Goal: Task Accomplishment & Management: Complete application form

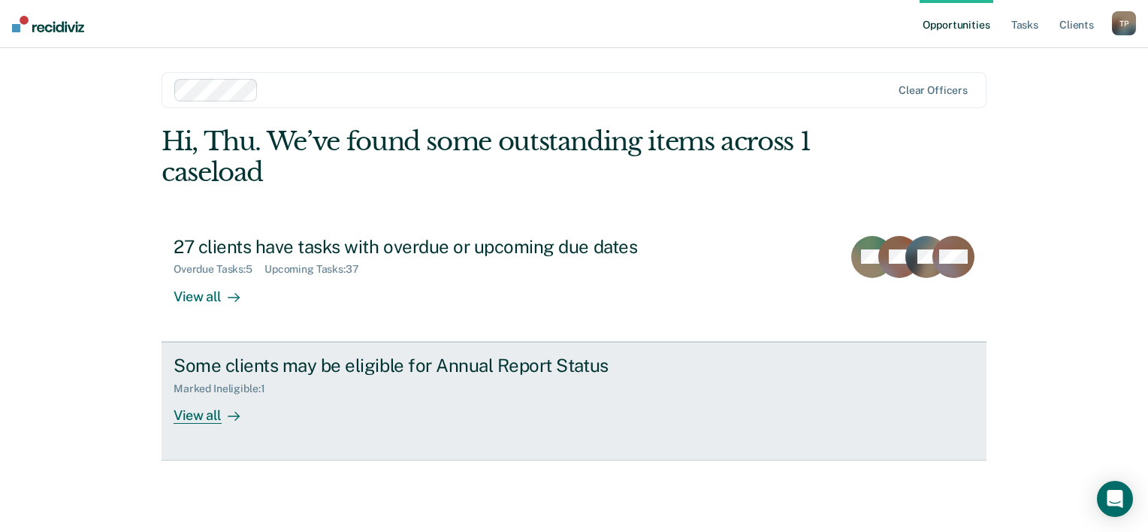
click at [209, 418] on div "View all" at bounding box center [216, 408] width 84 height 29
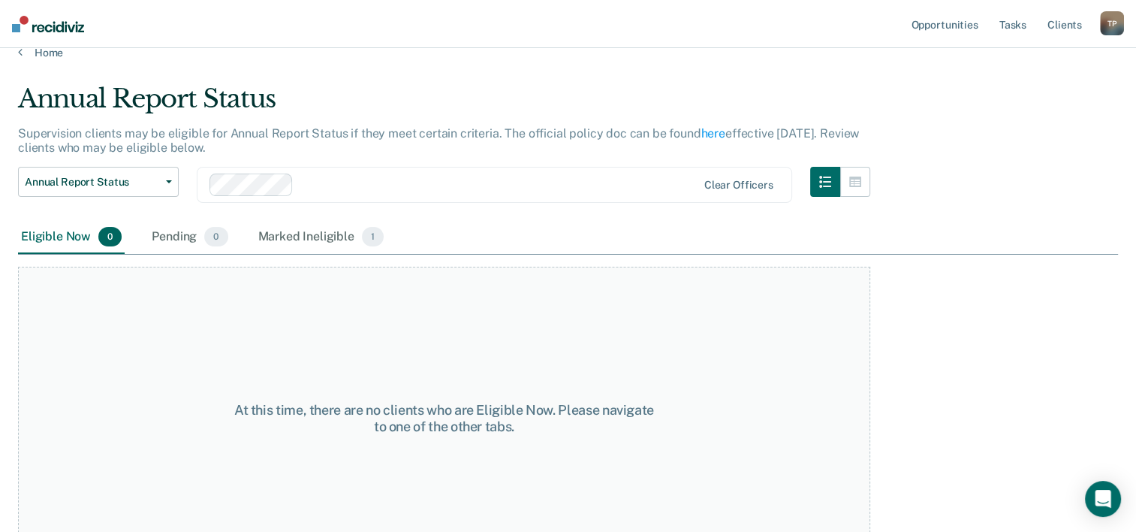
scroll to position [57, 0]
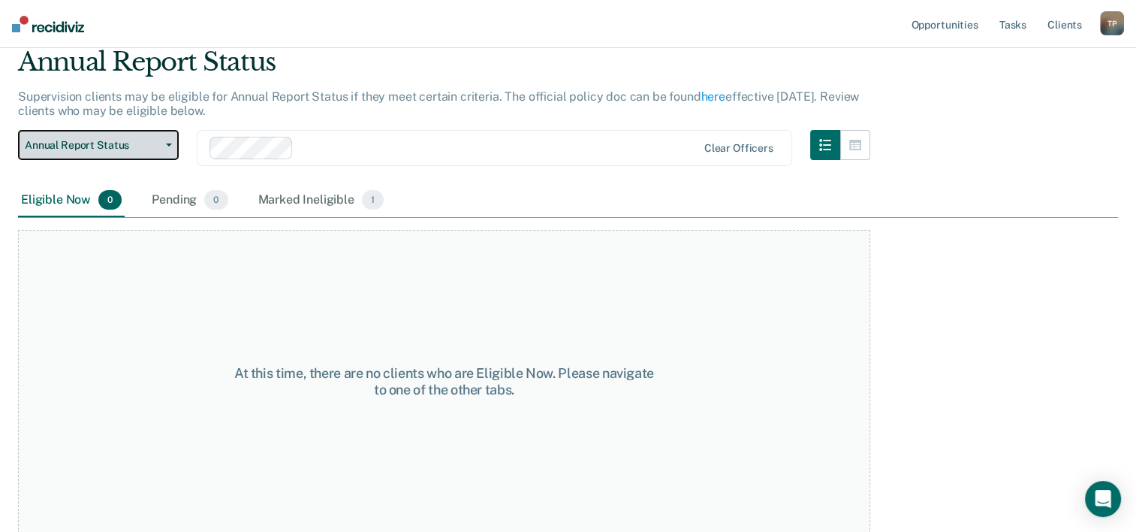
click at [156, 146] on span "Annual Report Status" at bounding box center [92, 145] width 135 height 13
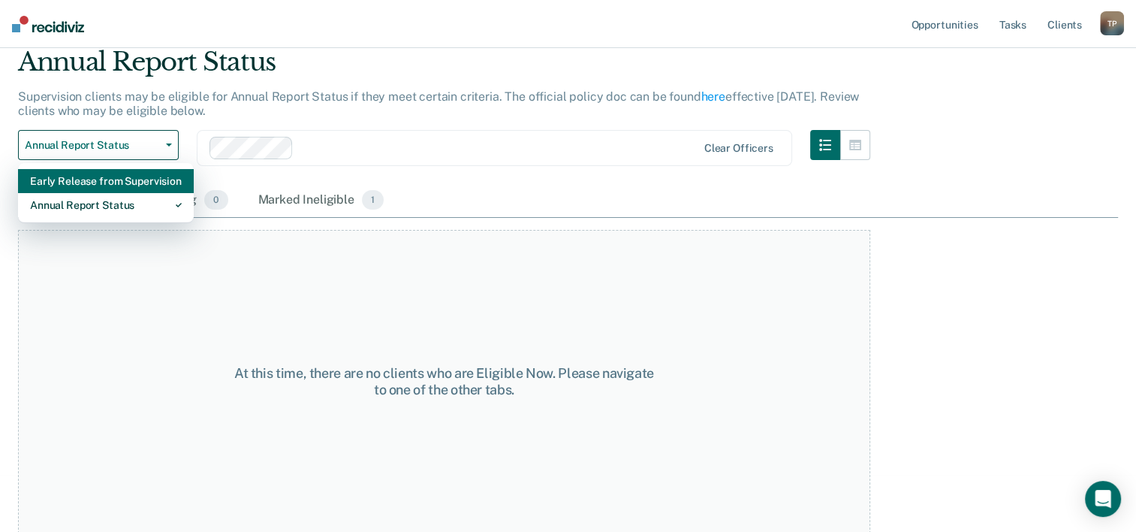
click at [143, 180] on div "Early Release from Supervision" at bounding box center [106, 181] width 152 height 24
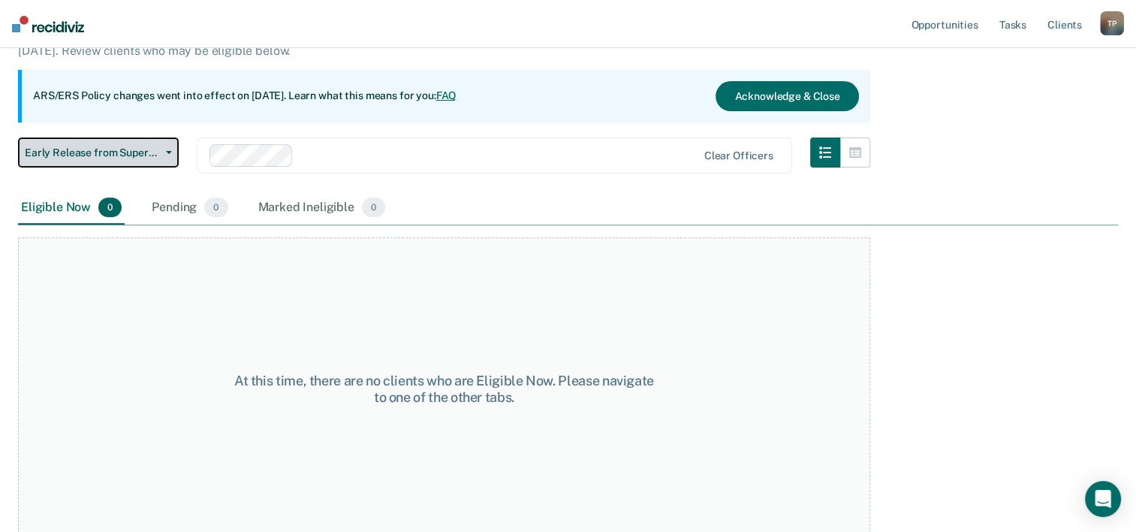
scroll to position [125, 0]
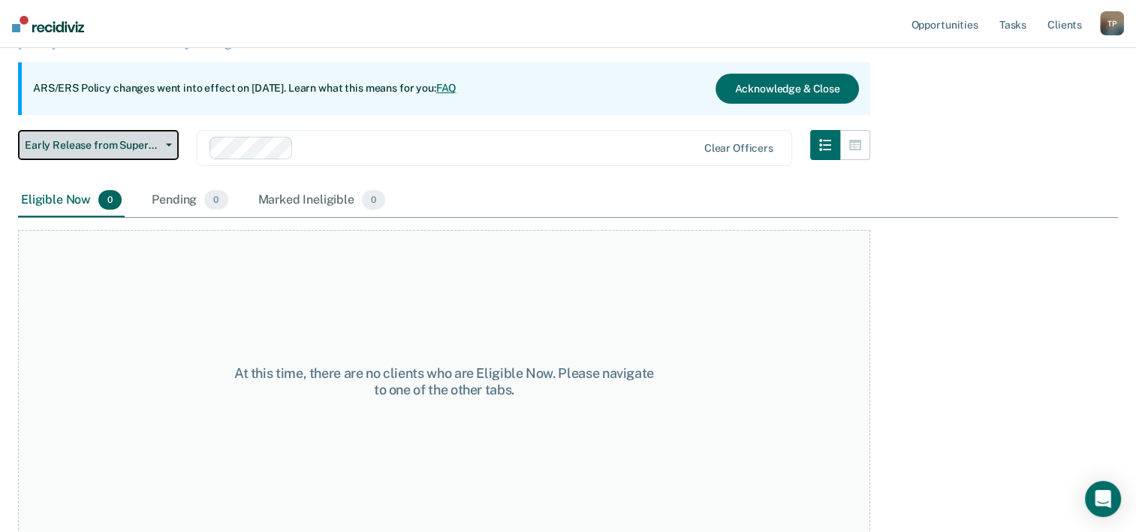
click at [128, 143] on span "Early Release from Supervision" at bounding box center [92, 145] width 135 height 13
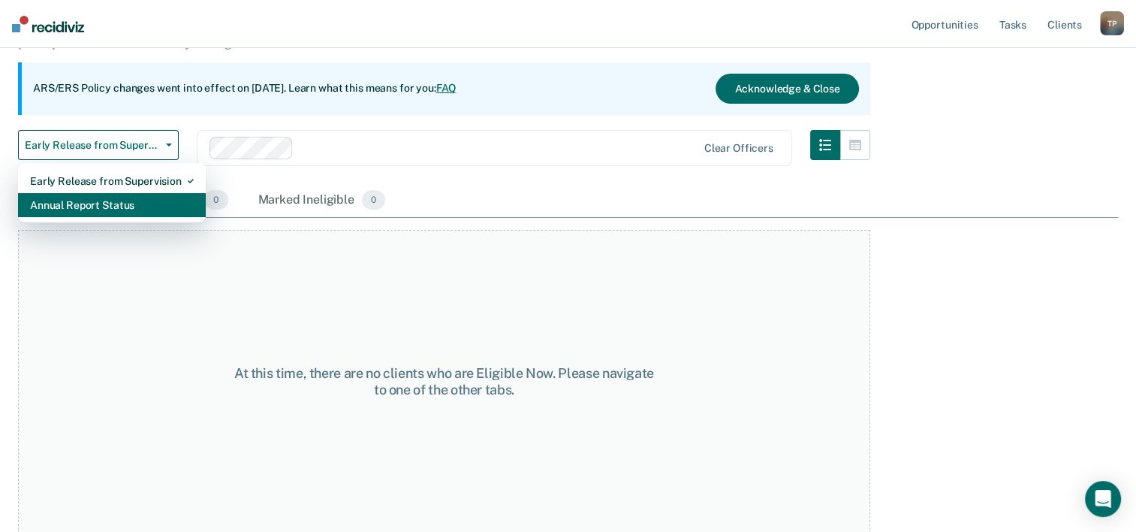
click at [127, 197] on div "Annual Report Status" at bounding box center [112, 205] width 164 height 24
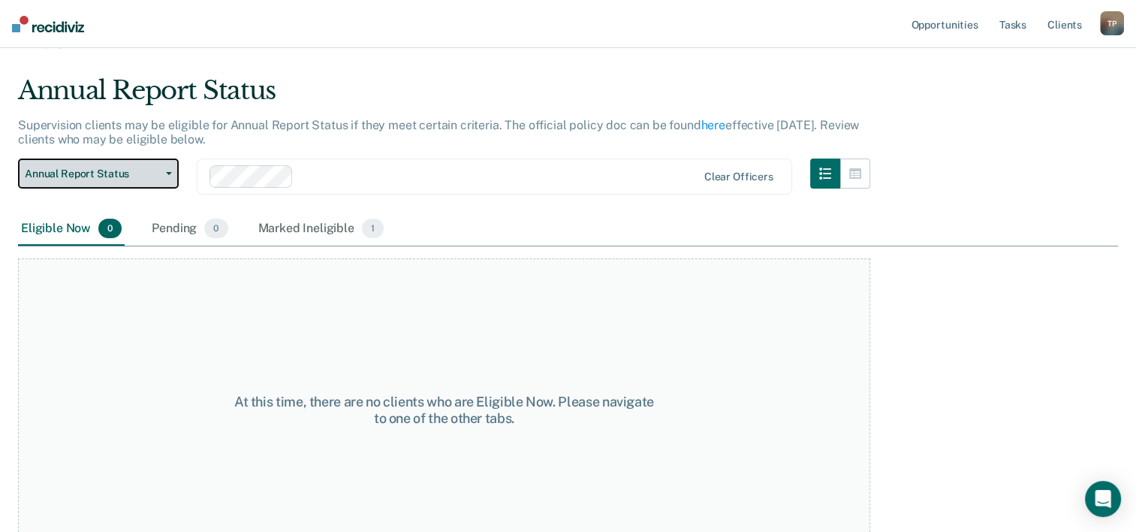
scroll to position [57, 0]
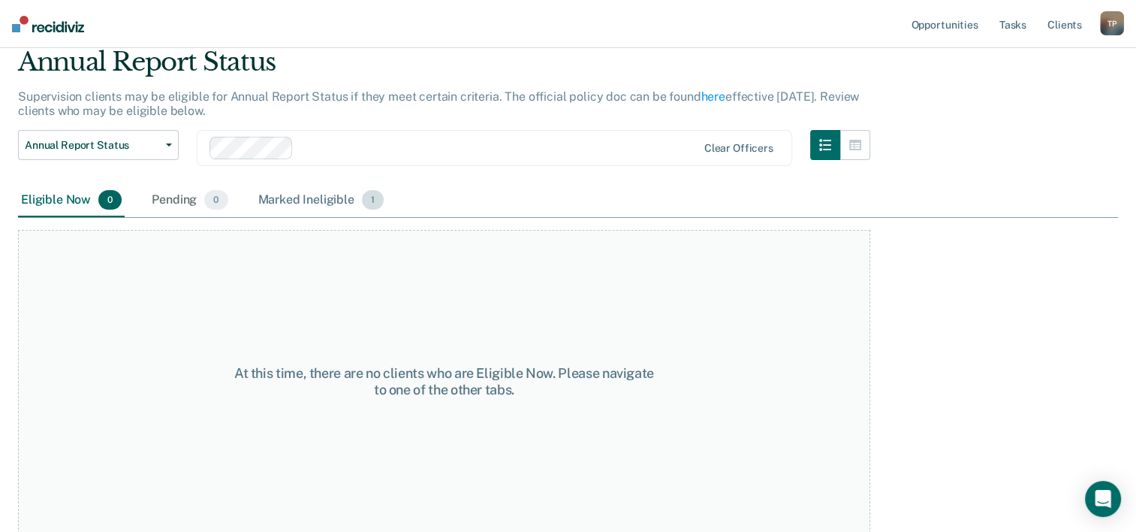
click at [310, 201] on div "Marked Ineligible 1" at bounding box center [321, 200] width 132 height 33
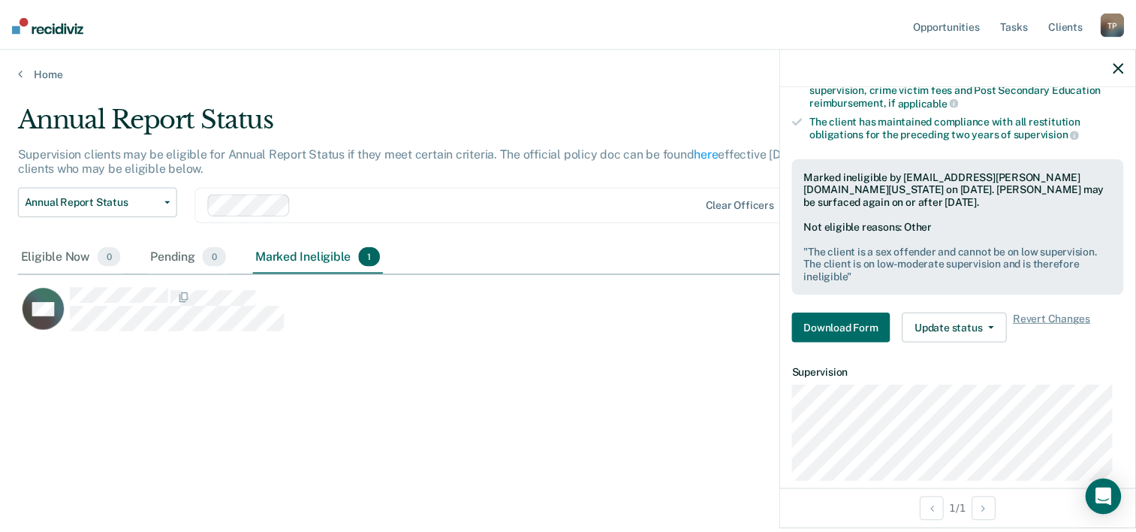
scroll to position [349, 0]
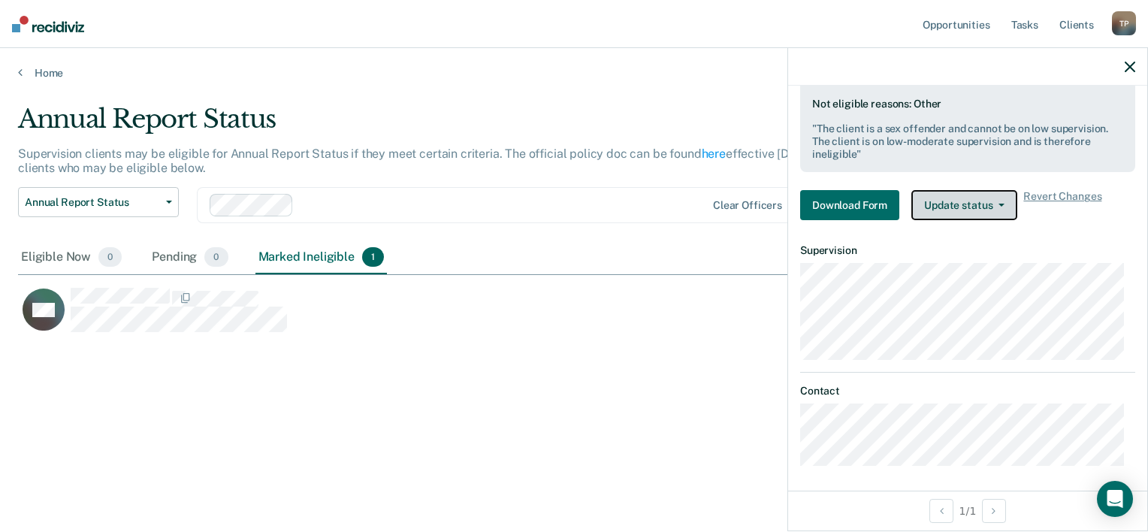
click at [1007, 204] on button "Update status" at bounding box center [964, 205] width 106 height 30
click at [51, 67] on link "Home" at bounding box center [574, 73] width 1112 height 14
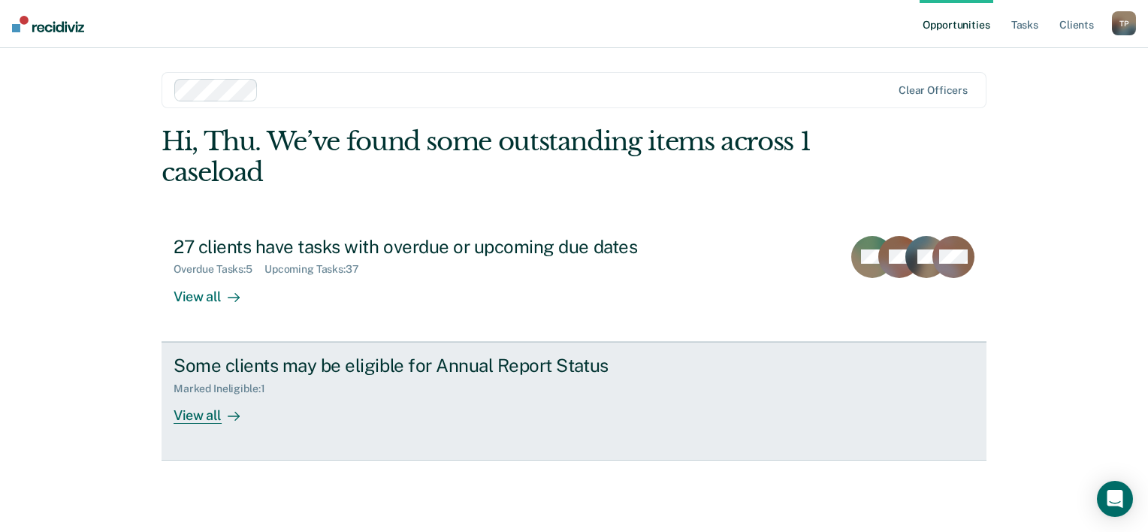
click at [210, 417] on div "View all" at bounding box center [216, 408] width 84 height 29
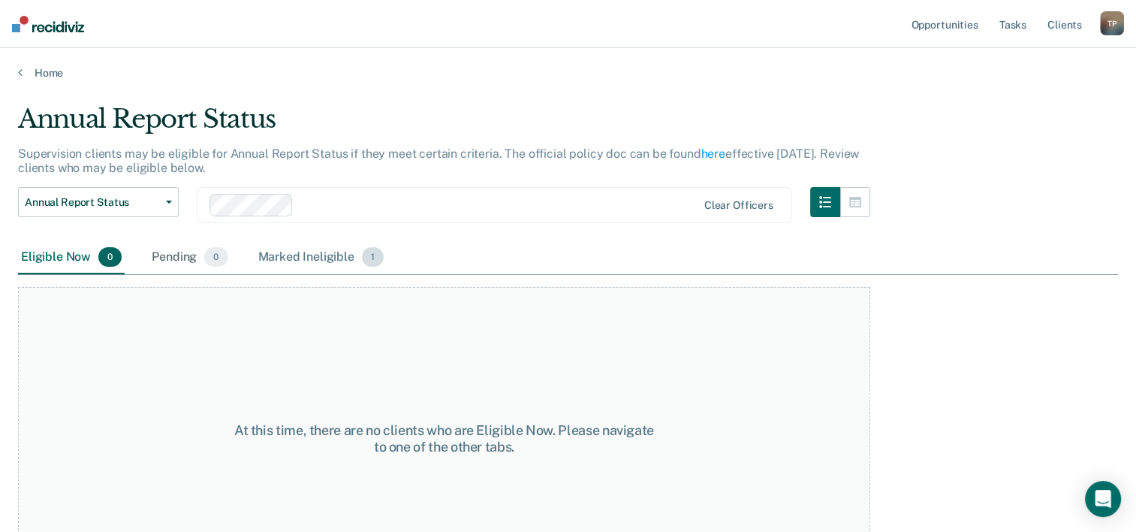
click at [326, 258] on div "Marked Ineligible 1" at bounding box center [321, 257] width 132 height 33
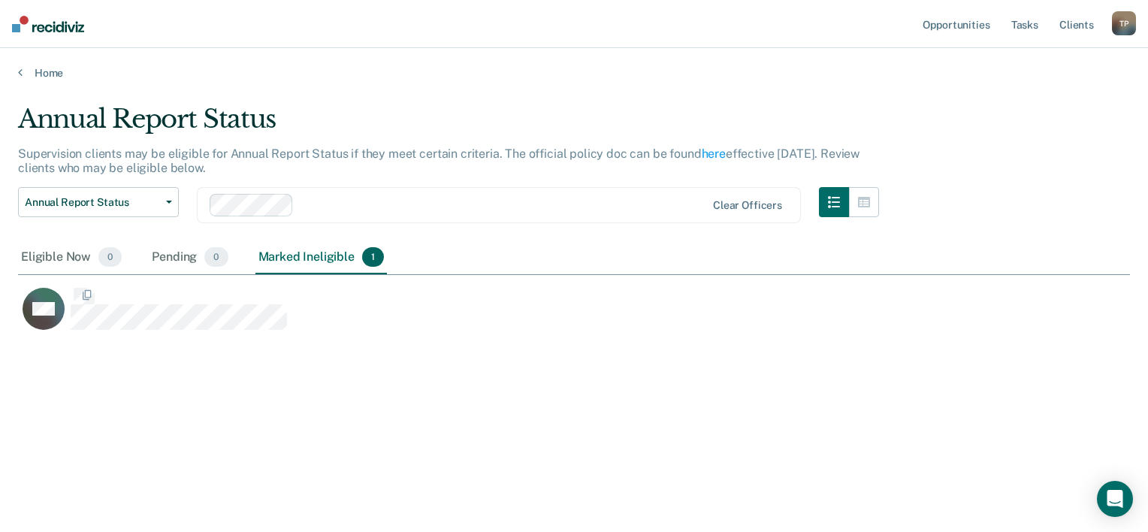
scroll to position [303, 1100]
click at [76, 54] on div "Home" at bounding box center [574, 64] width 1148 height 32
click at [48, 69] on link "Home" at bounding box center [574, 73] width 1112 height 14
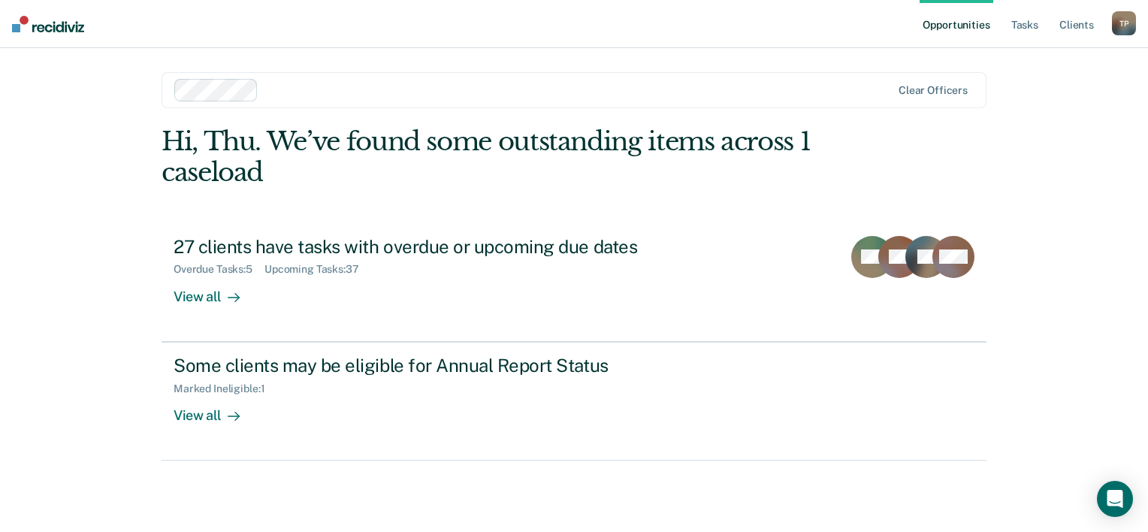
click at [1048, 351] on div "Opportunities Tasks Client s Thu Pham T P Profile How it works Log Out Clear of…" at bounding box center [574, 266] width 1148 height 532
click at [87, 240] on div "Opportunities Tasks Client s Thu Pham T P Profile How it works Log Out Clear of…" at bounding box center [574, 266] width 1148 height 532
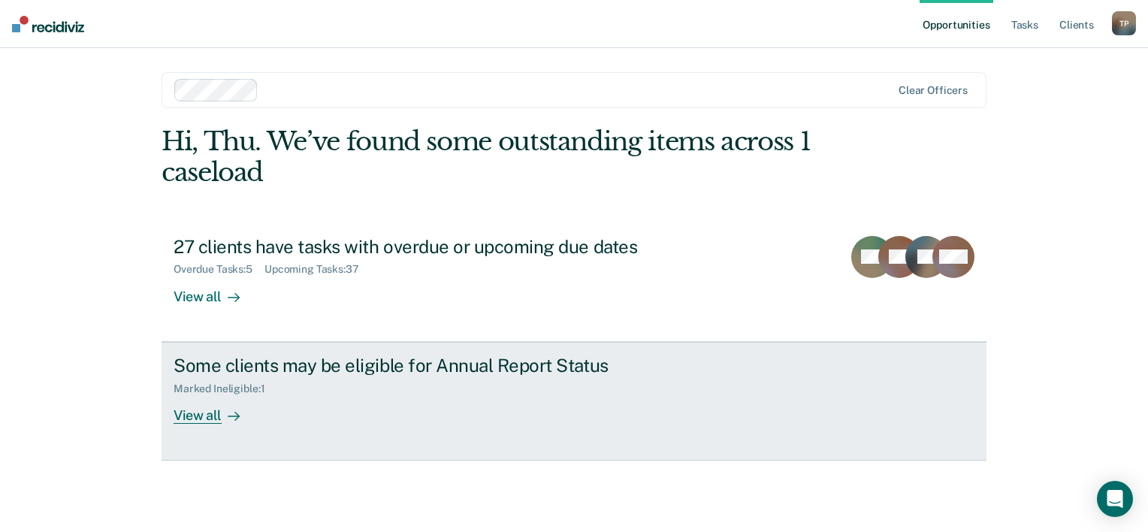
click at [207, 424] on link "Some clients may be eligible for Annual Report Status Marked Ineligible : 1 Vie…" at bounding box center [573, 401] width 825 height 119
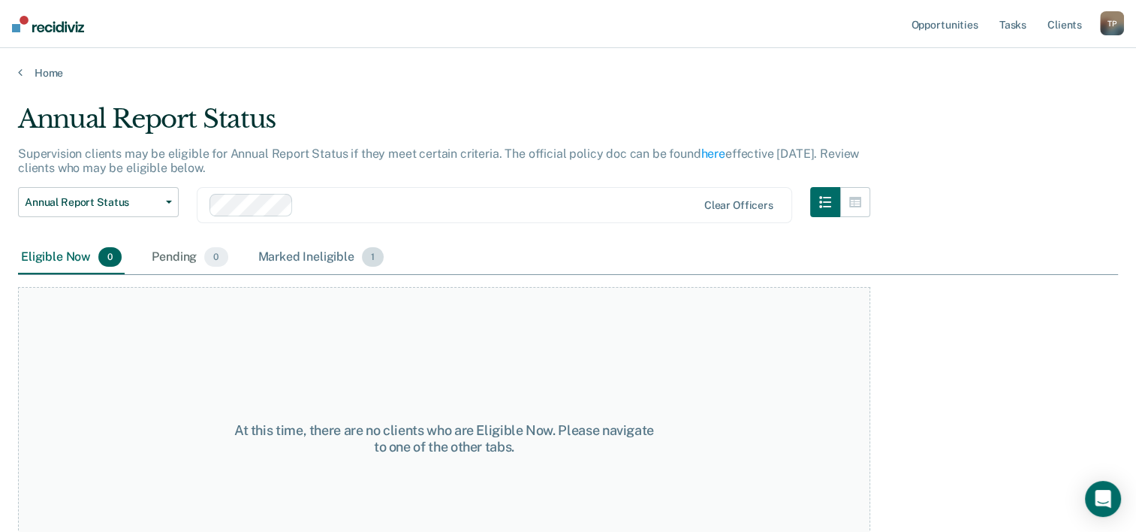
drag, startPoint x: 279, startPoint y: 256, endPoint x: 314, endPoint y: 266, distance: 35.9
click at [279, 256] on div "Marked Ineligible 1" at bounding box center [321, 257] width 132 height 33
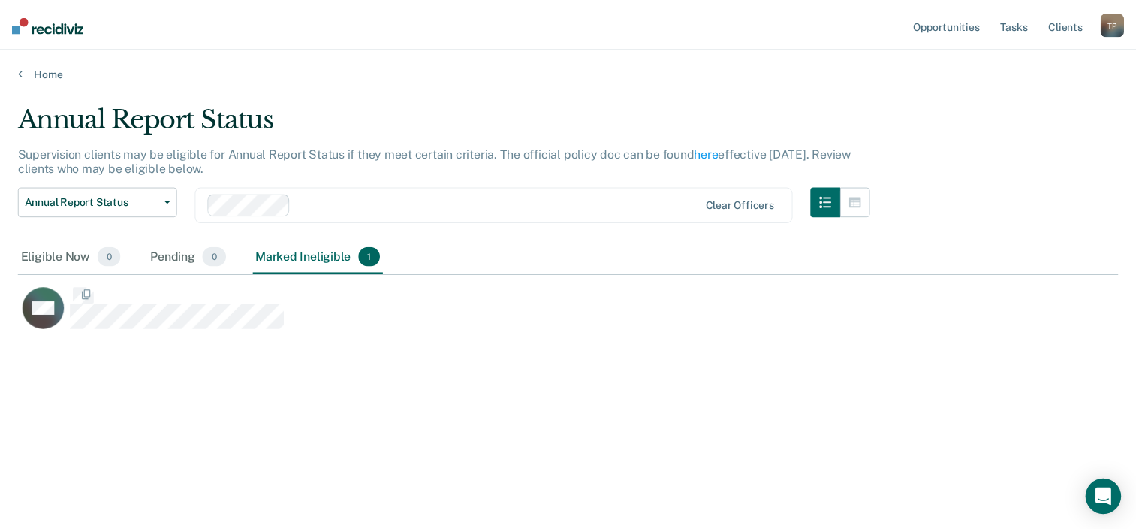
scroll to position [303, 1100]
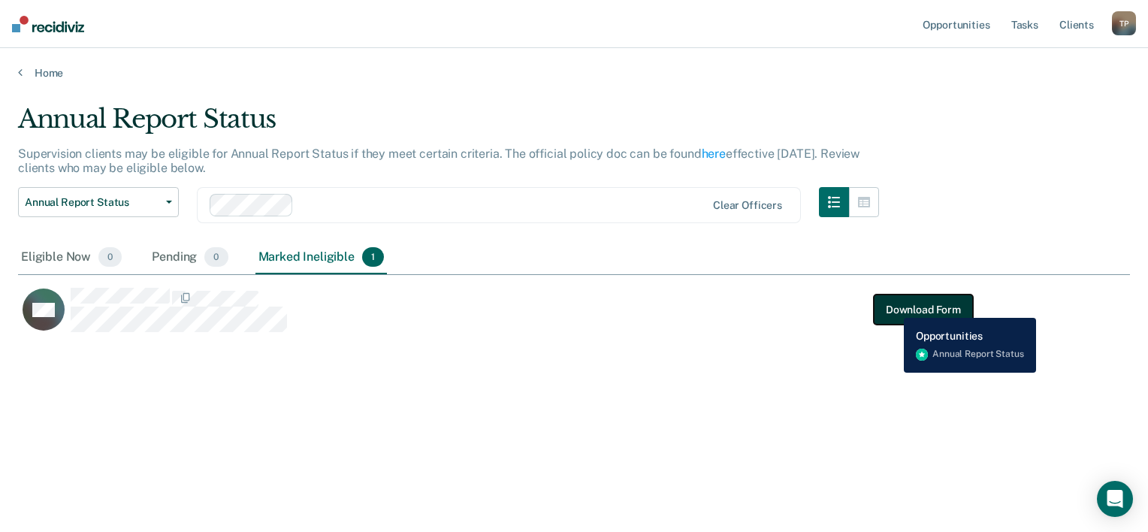
click at [892, 306] on button "Download Form" at bounding box center [923, 309] width 99 height 30
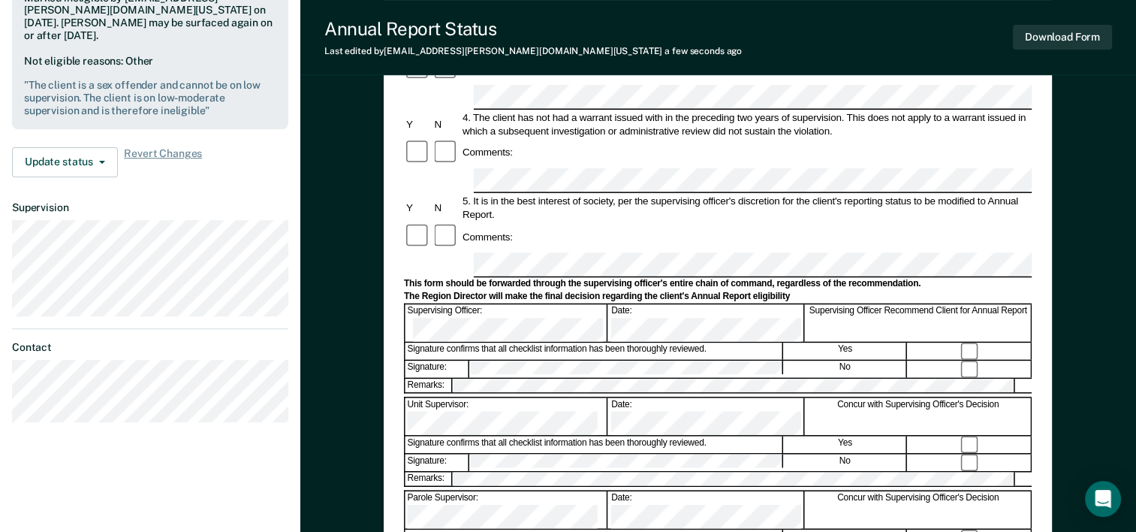
scroll to position [451, 0]
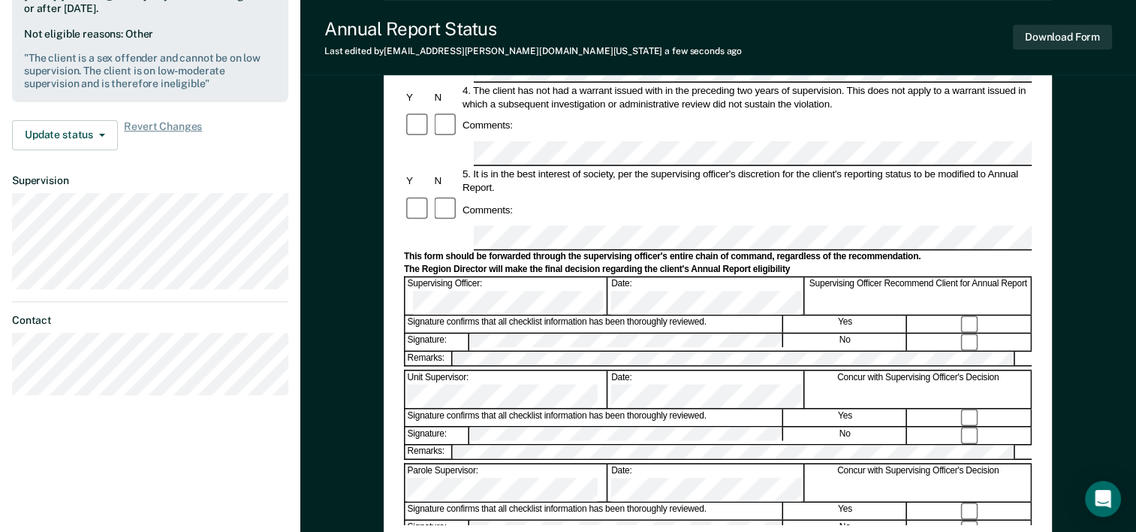
click at [388, 366] on div "Annual Reporting Checklist, Recommendation, and Determination Form Clients who …" at bounding box center [718, 109] width 668 height 871
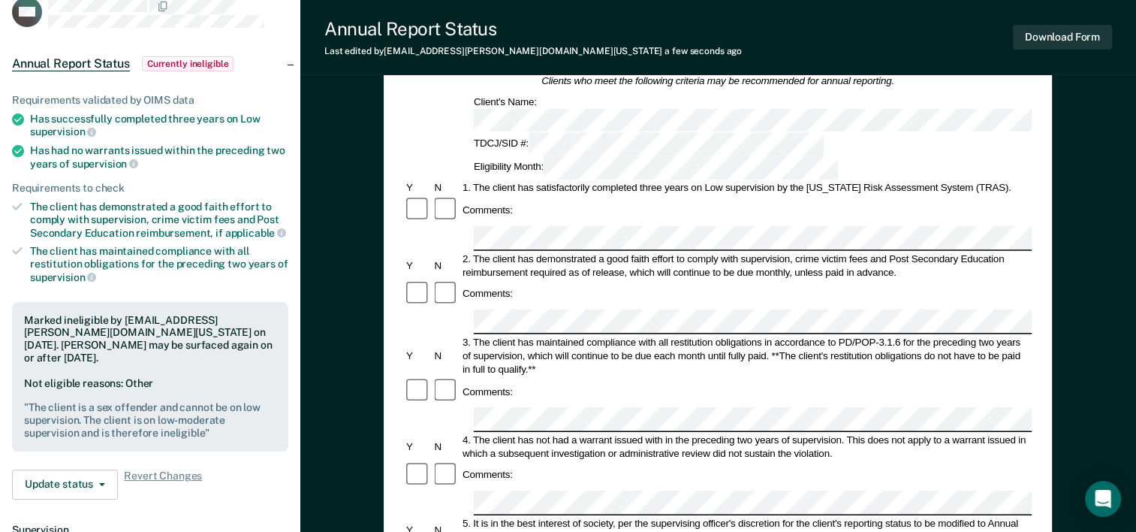
scroll to position [75, 0]
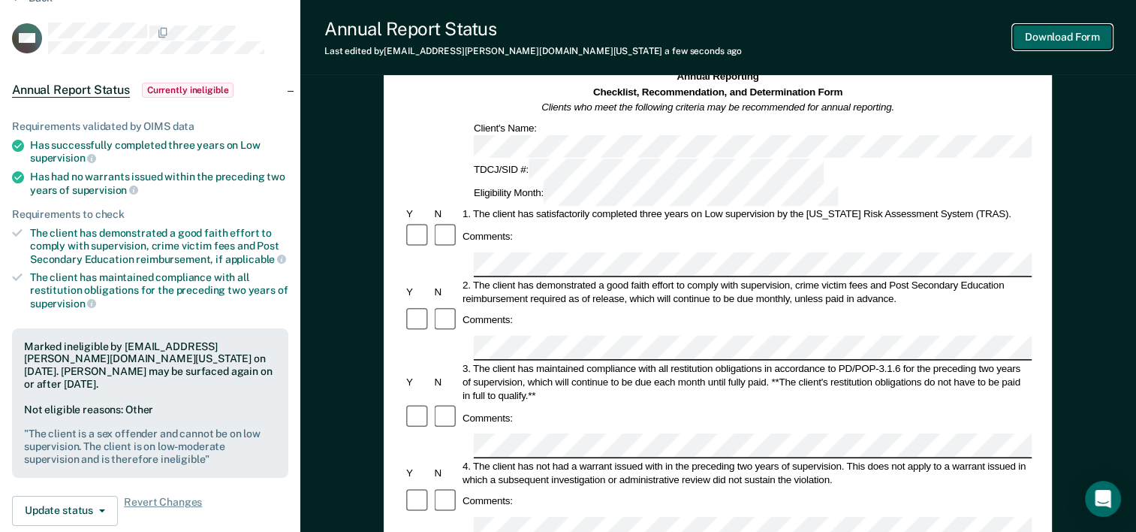
click at [1055, 37] on button "Download Form" at bounding box center [1062, 37] width 99 height 25
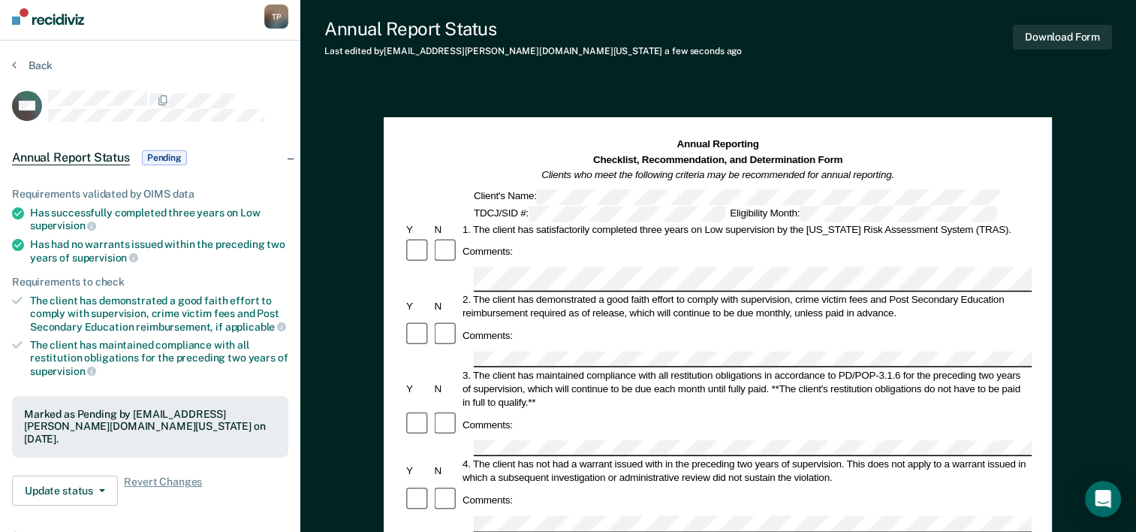
scroll to position [0, 0]
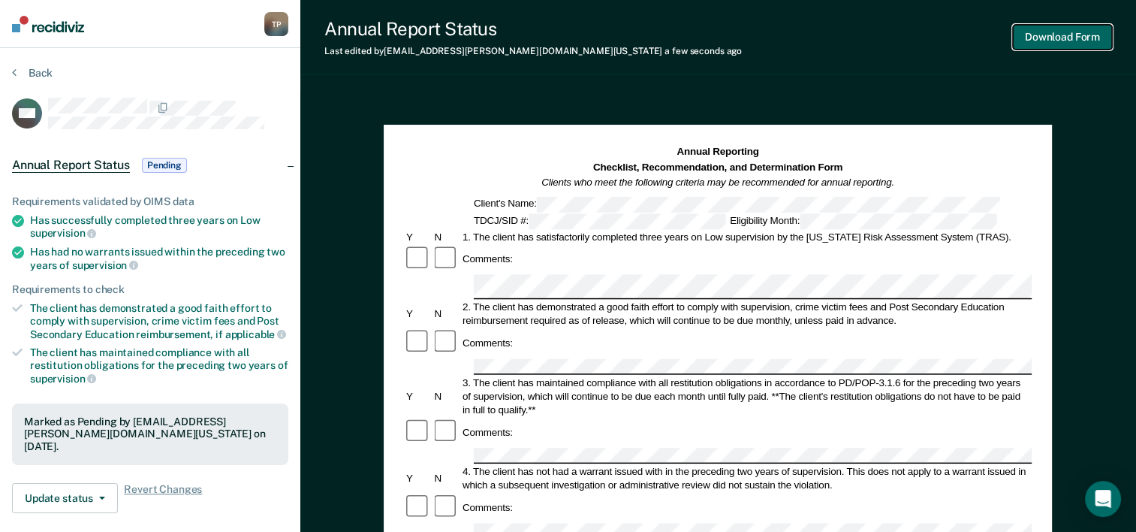
click at [1040, 40] on button "Download Form" at bounding box center [1062, 37] width 99 height 25
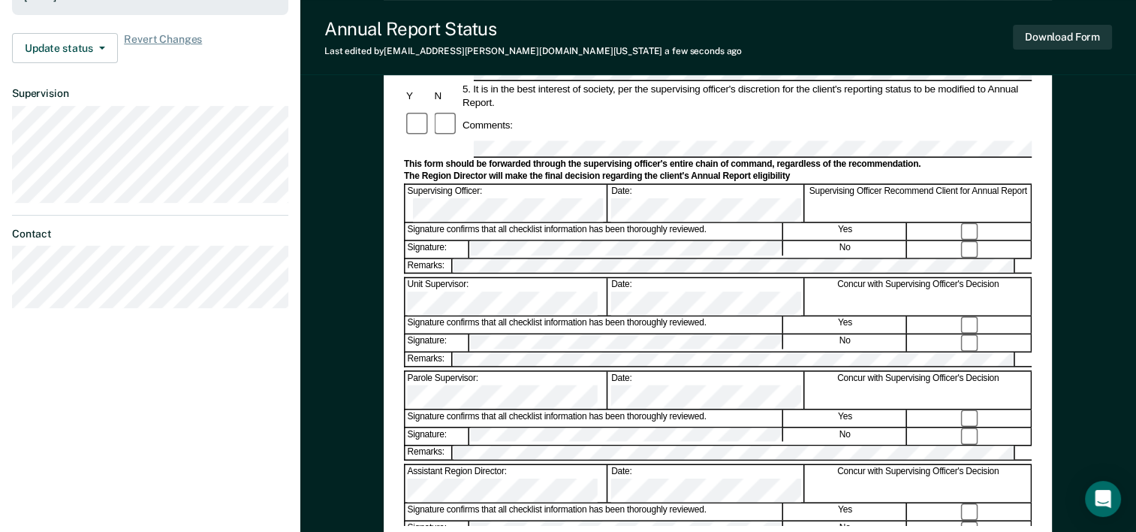
scroll to position [451, 0]
click at [594, 241] on form "Annual Reporting Checklist, Recommendation, and Determination Form Clients who …" at bounding box center [718, 177] width 628 height 966
click at [536, 190] on form "Annual Reporting Checklist, Recommendation, and Determination Form Clients who …" at bounding box center [718, 177] width 628 height 966
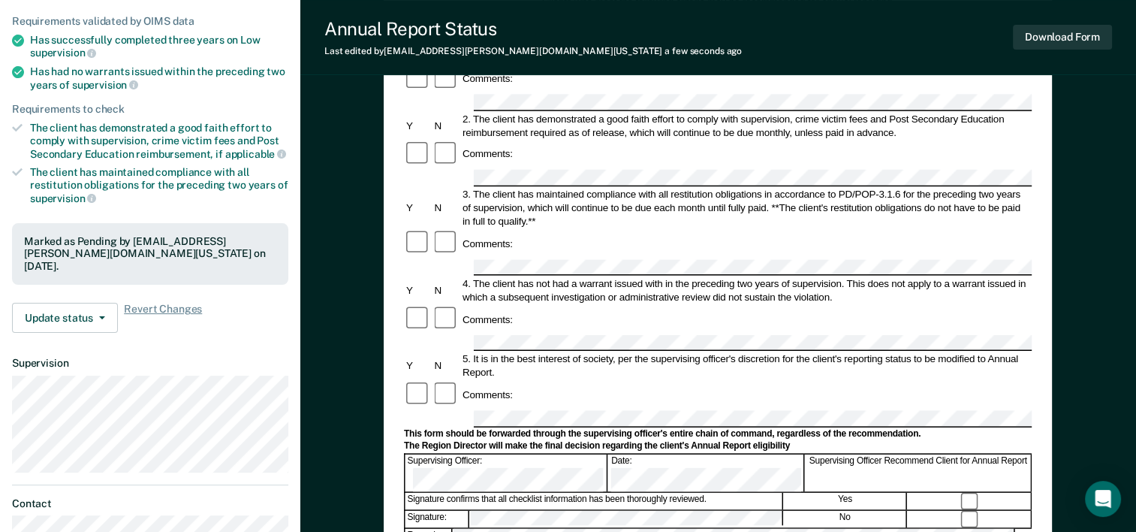
scroll to position [0, 0]
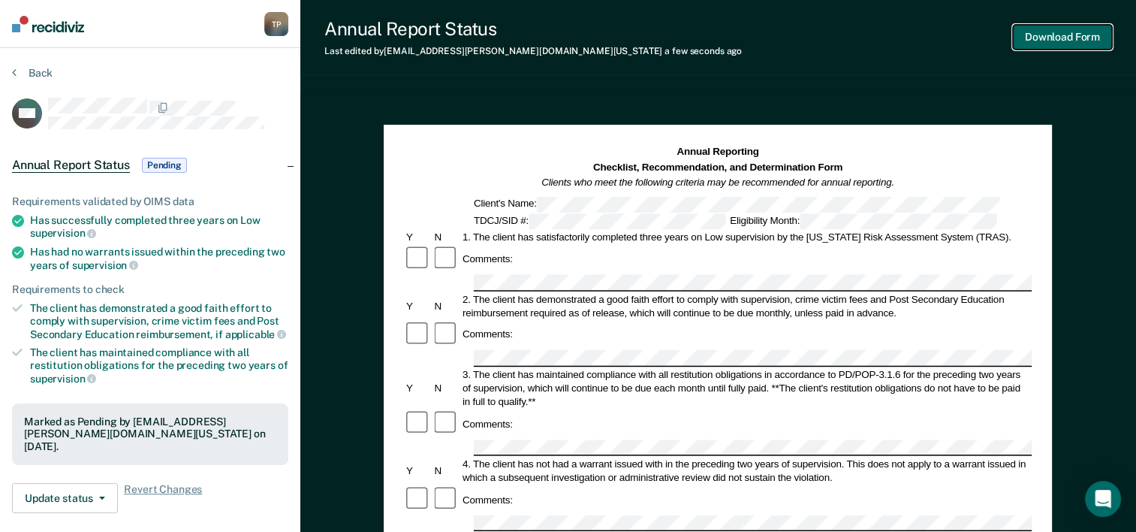
click at [1037, 39] on button "Download Form" at bounding box center [1062, 37] width 99 height 25
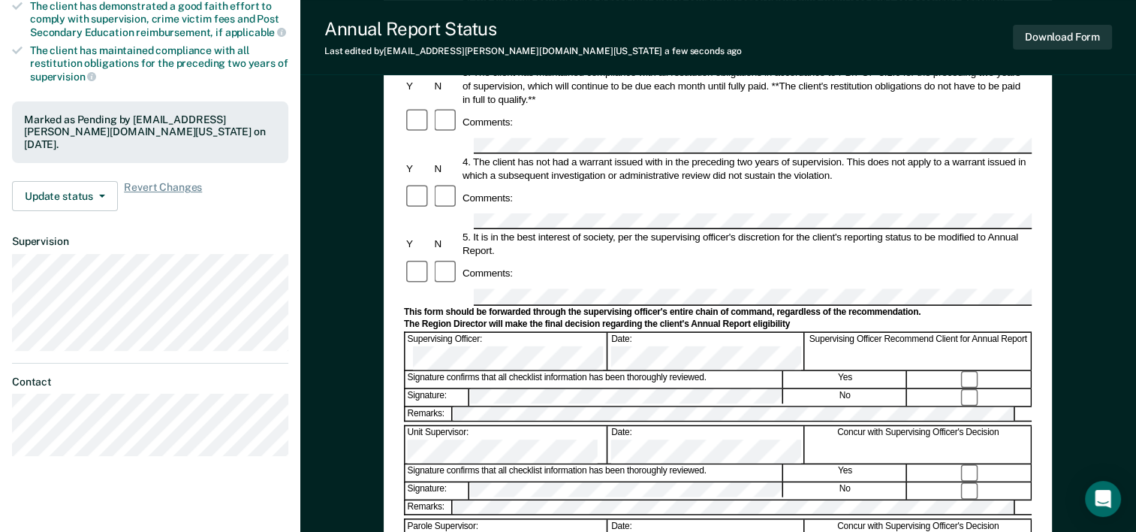
scroll to position [300, 0]
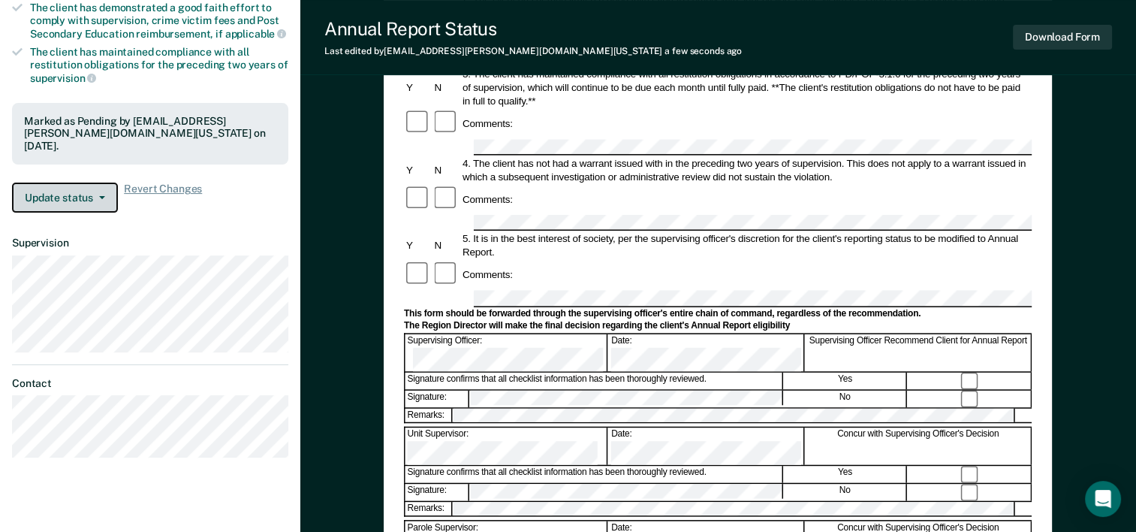
click at [93, 186] on button "Update status" at bounding box center [65, 198] width 106 height 30
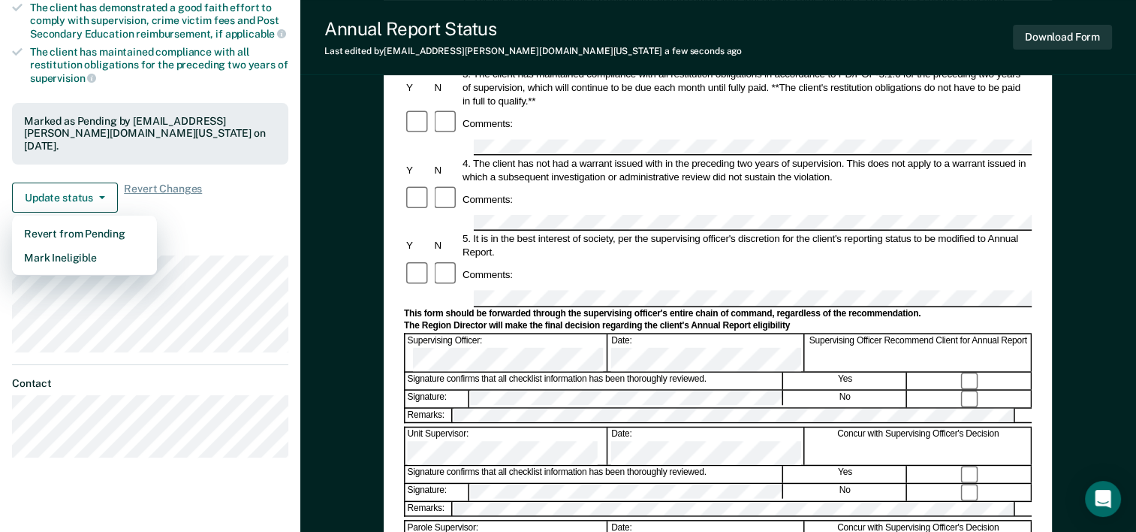
click at [255, 237] on dl "Supervision" at bounding box center [150, 294] width 276 height 115
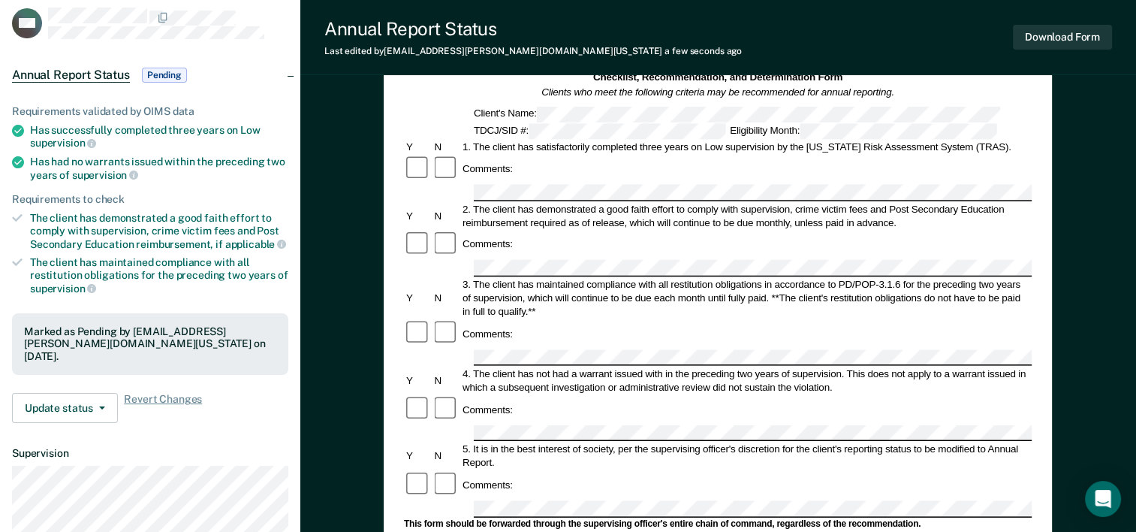
scroll to position [225, 0]
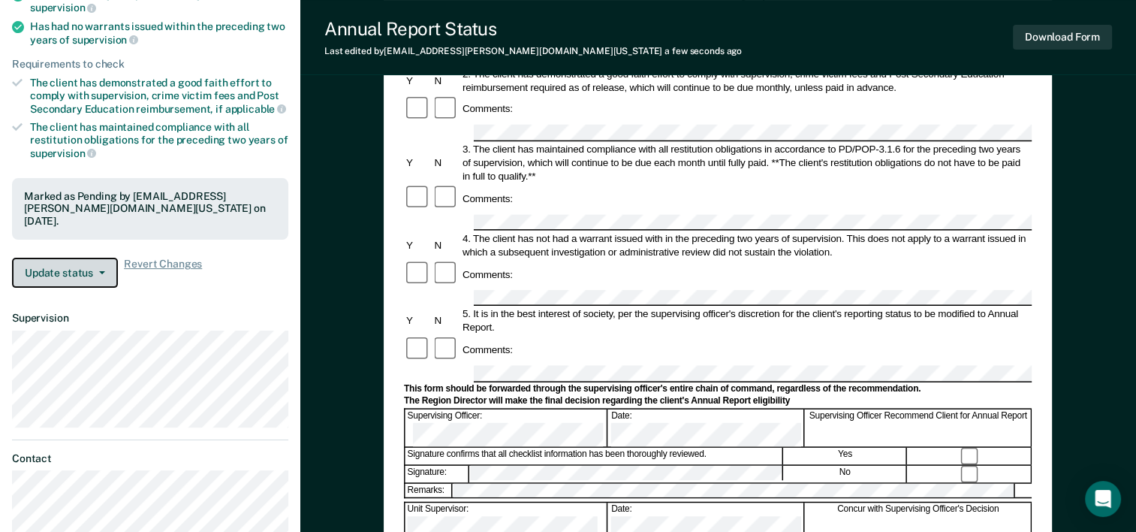
click at [79, 258] on button "Update status" at bounding box center [65, 273] width 106 height 30
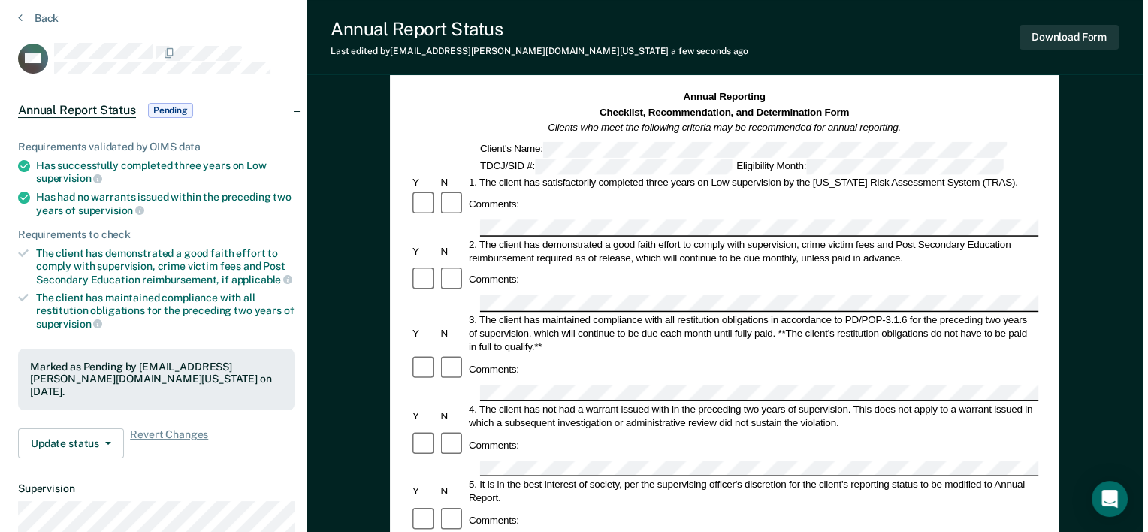
scroll to position [0, 0]
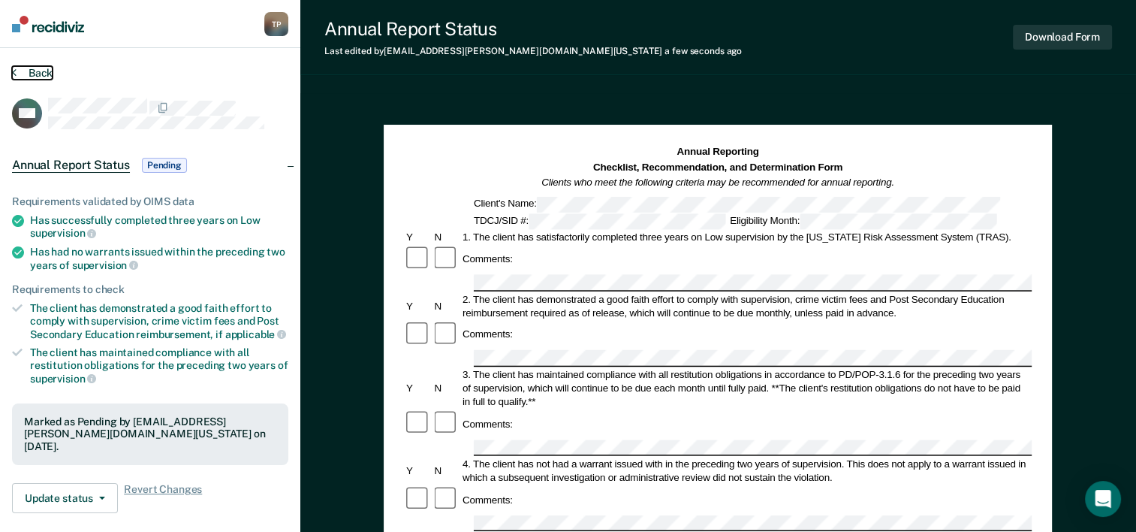
click at [32, 68] on button "Back" at bounding box center [32, 73] width 41 height 14
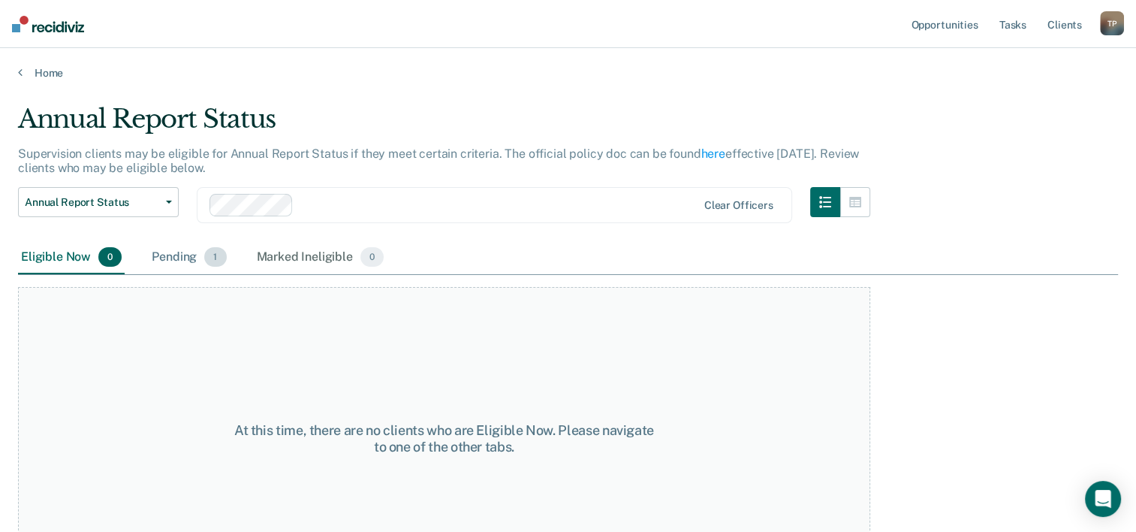
click at [196, 258] on div "Pending 1" at bounding box center [189, 257] width 80 height 33
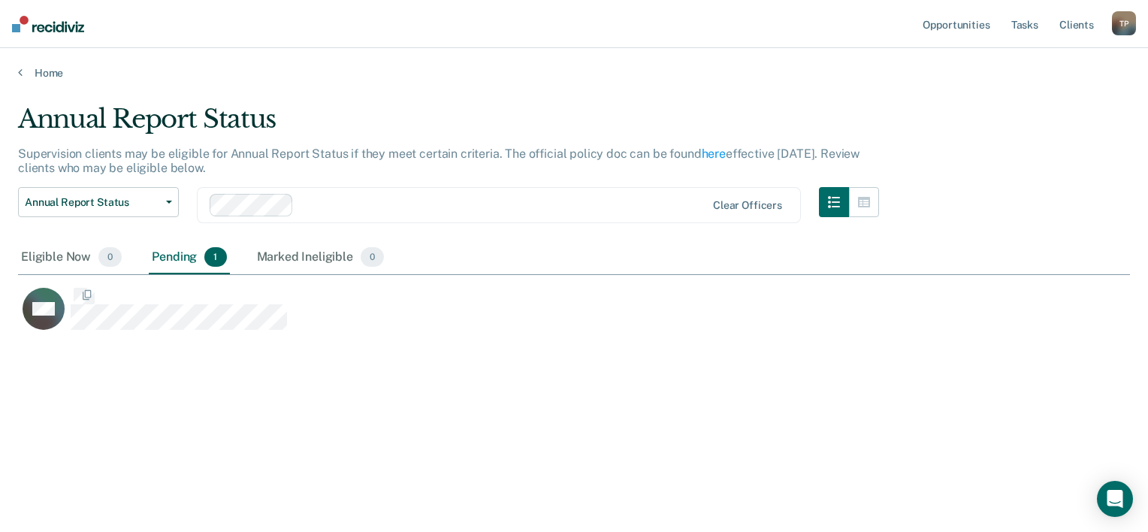
scroll to position [303, 1100]
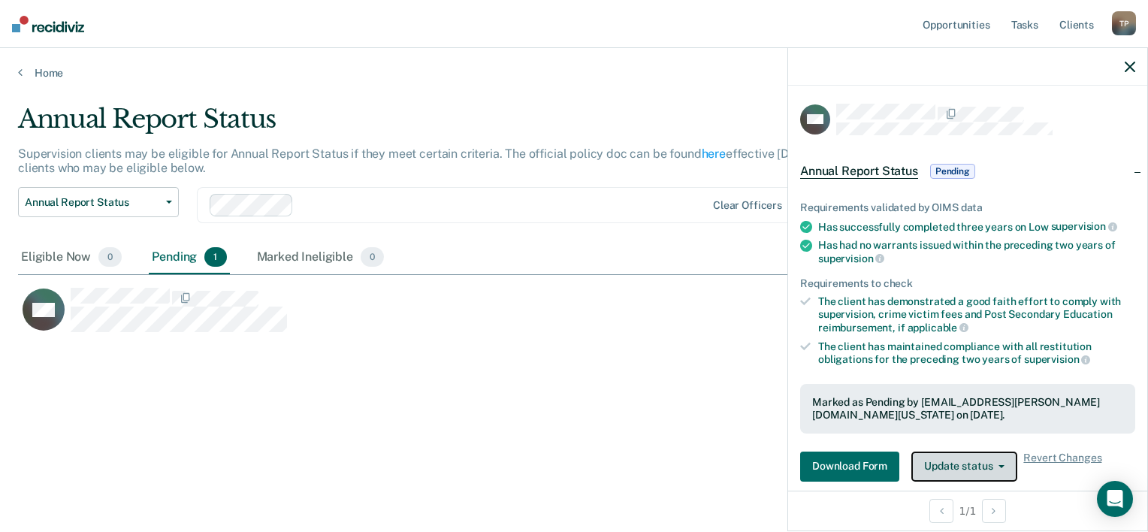
click at [985, 466] on button "Update status" at bounding box center [964, 466] width 106 height 30
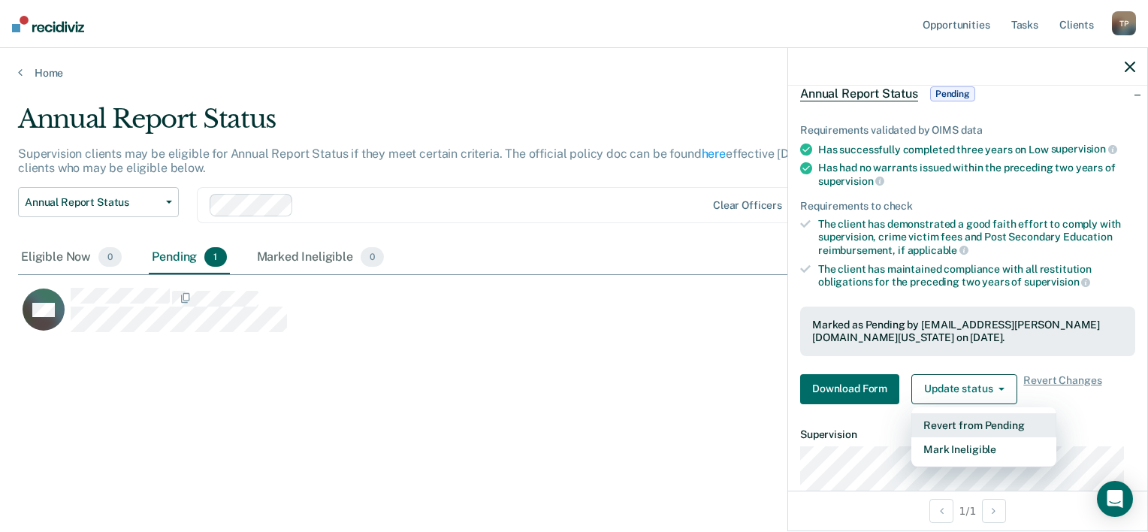
scroll to position [170, 0]
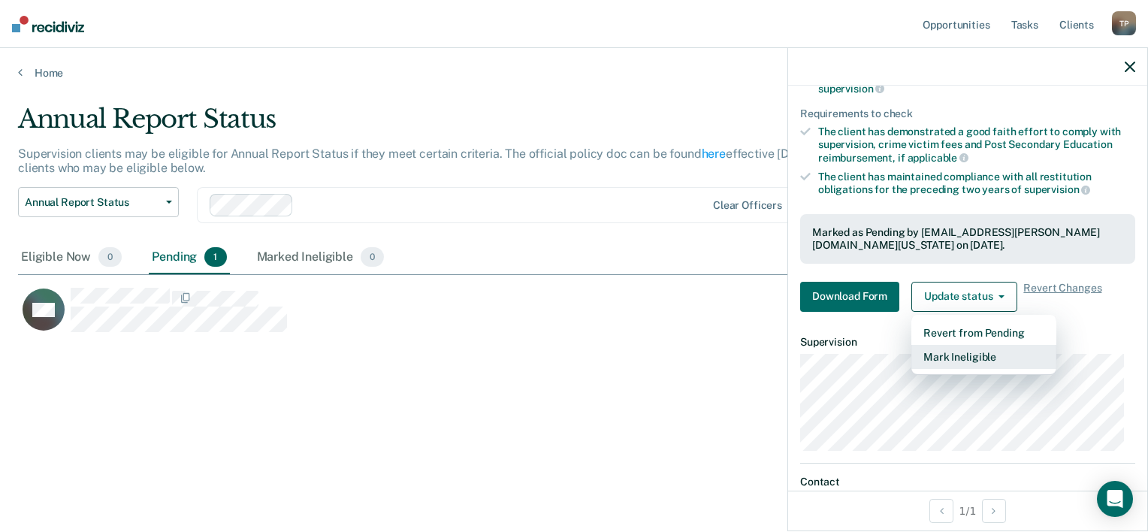
click at [967, 346] on button "Mark Ineligible" at bounding box center [983, 357] width 145 height 24
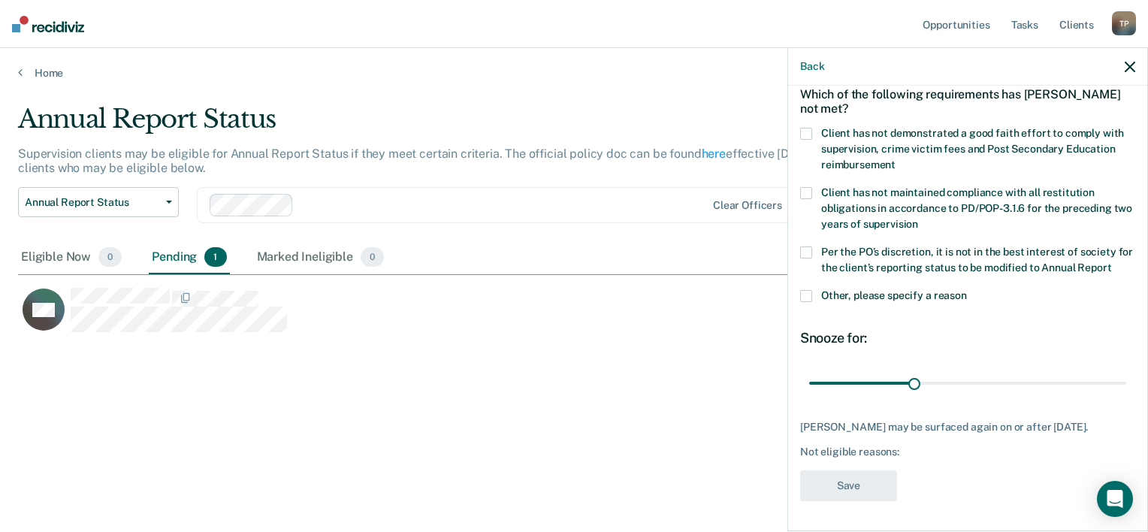
scroll to position [98, 0]
drag, startPoint x: 910, startPoint y: 373, endPoint x: 1100, endPoint y: 379, distance: 190.1
click at [1100, 379] on input "range" at bounding box center [967, 383] width 317 height 26
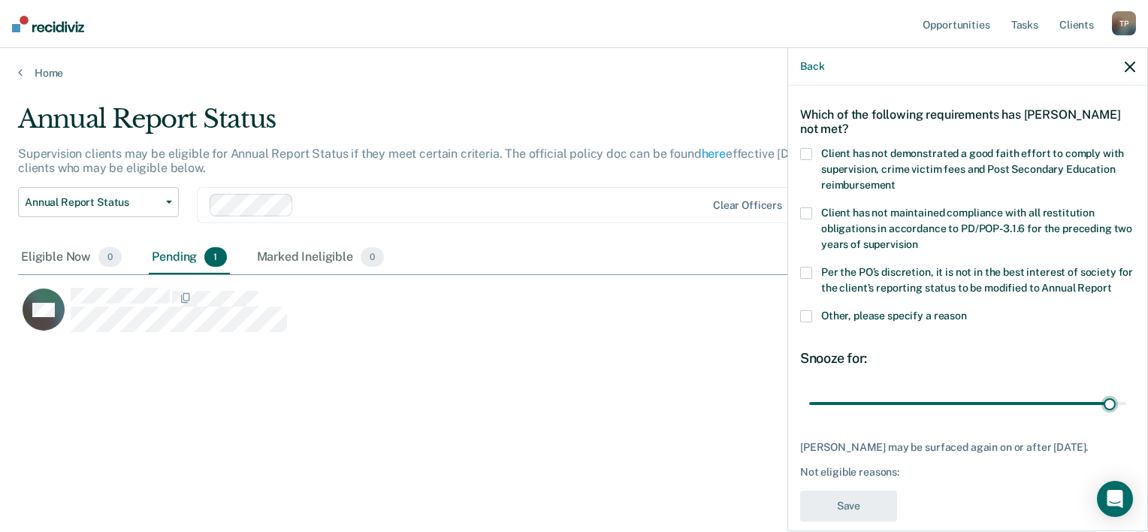
scroll to position [0, 0]
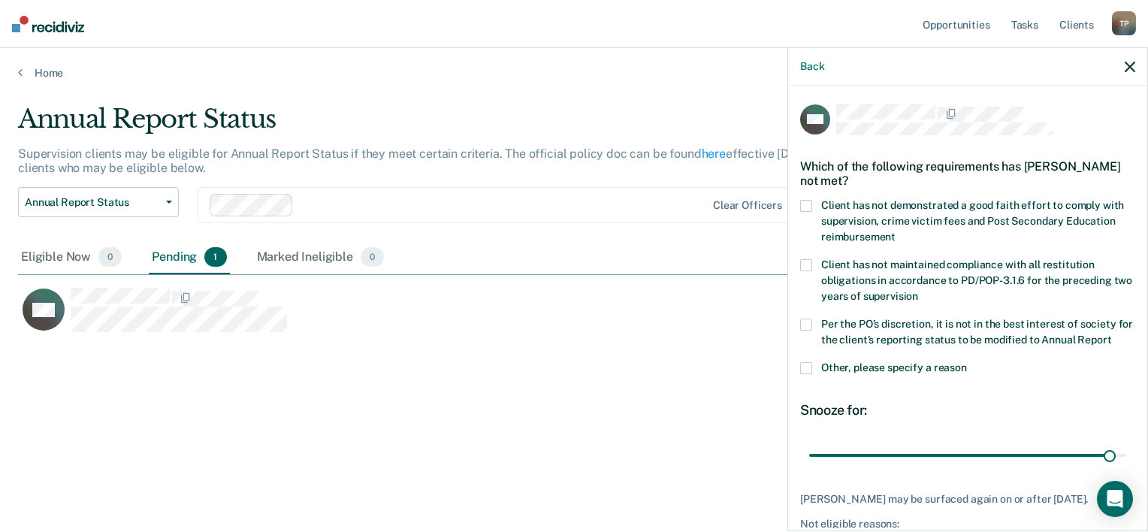
click at [814, 328] on label "Per the PO’s discretion, it is not in the best interest of society for the clie…" at bounding box center [967, 334] width 335 height 32
click at [1111, 334] on input "Per the PO’s discretion, it is not in the best interest of society for the clie…" at bounding box center [1111, 334] width 0 height 0
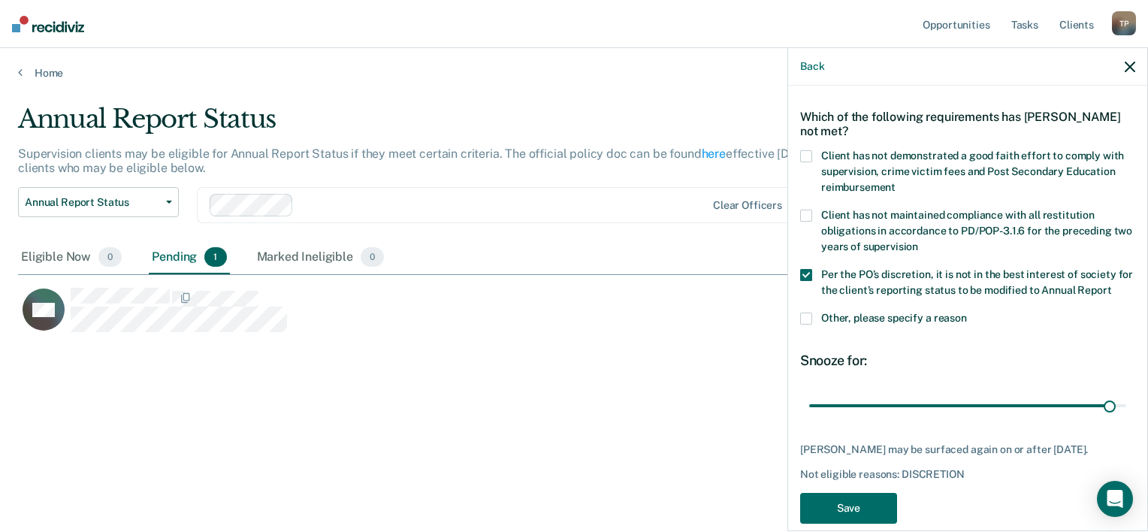
scroll to position [23, 0]
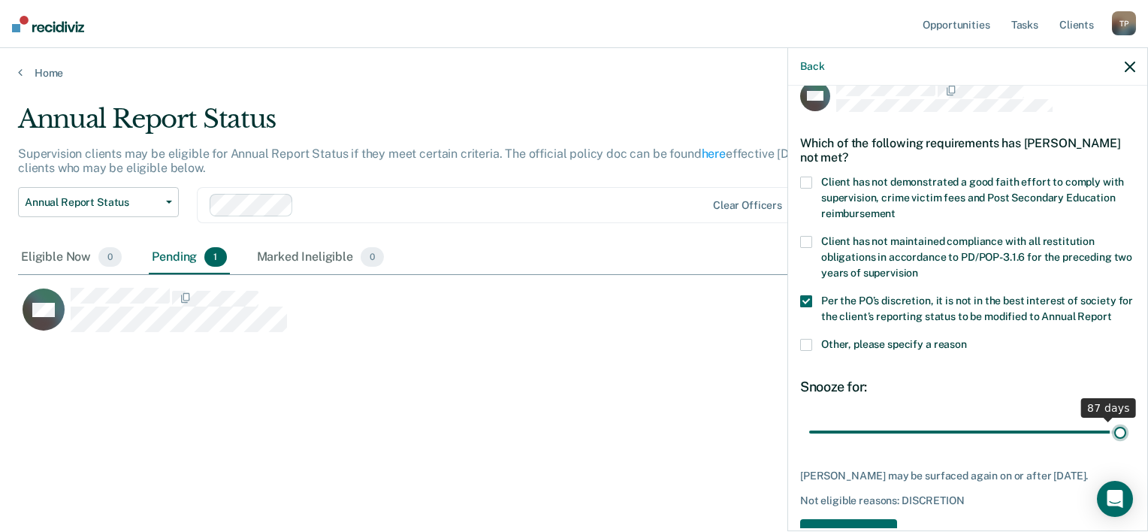
drag, startPoint x: 1099, startPoint y: 445, endPoint x: 1137, endPoint y: 448, distance: 38.4
type input "90"
click at [1126, 445] on input "range" at bounding box center [967, 432] width 317 height 26
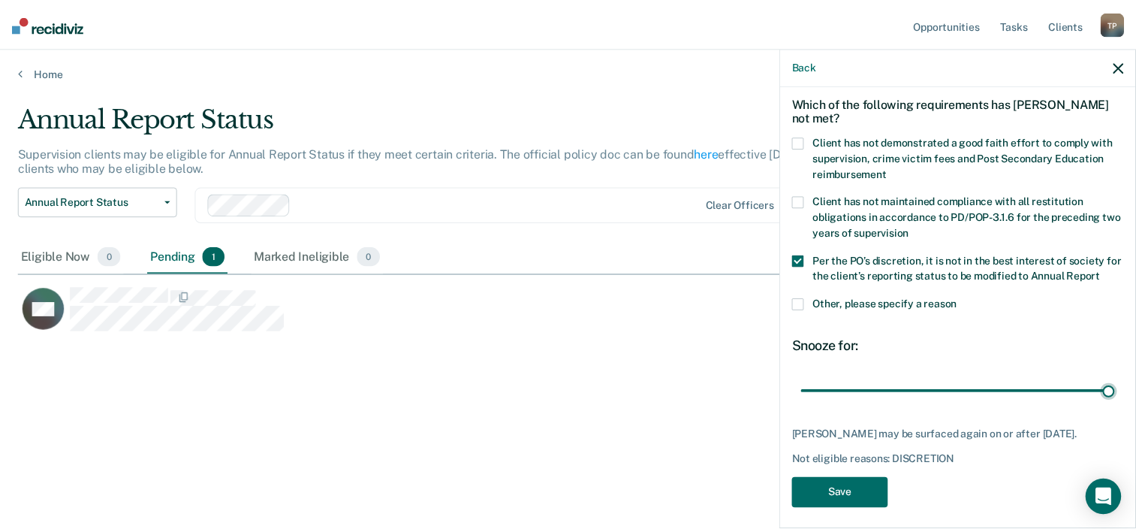
scroll to position [98, 0]
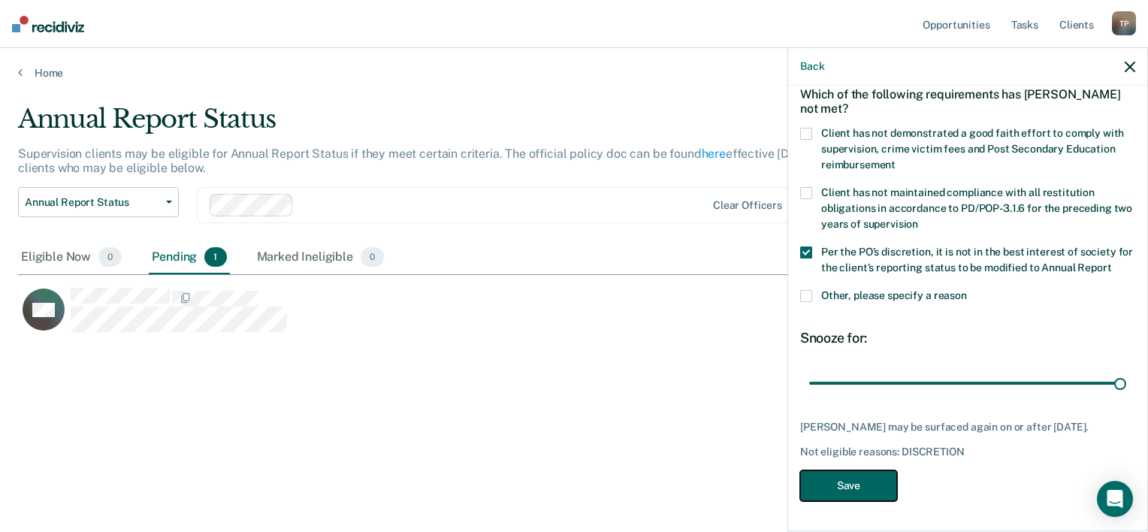
click at [816, 483] on button "Save" at bounding box center [848, 485] width 97 height 31
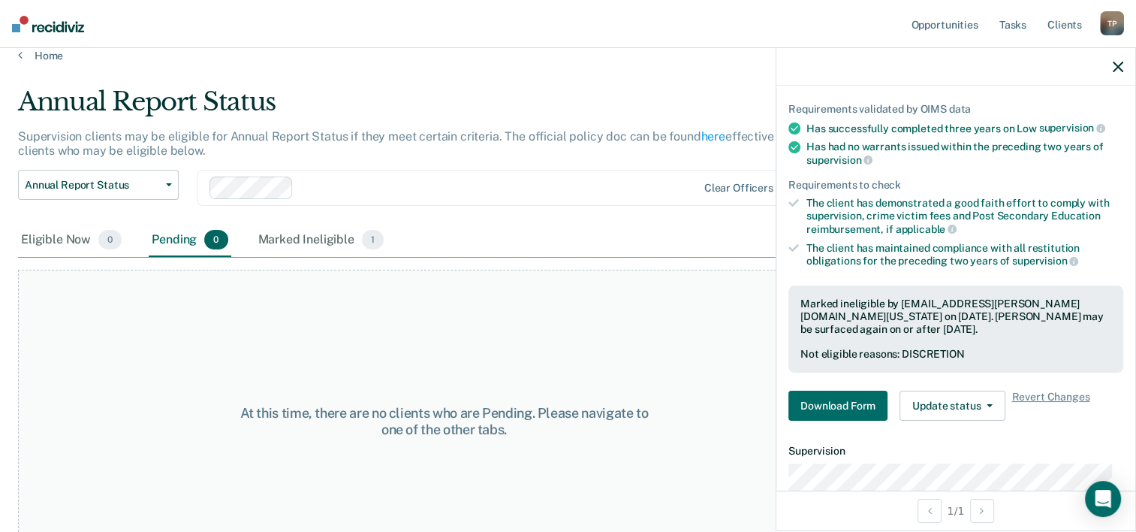
scroll to position [0, 0]
